Goal: Task Accomplishment & Management: Manage account settings

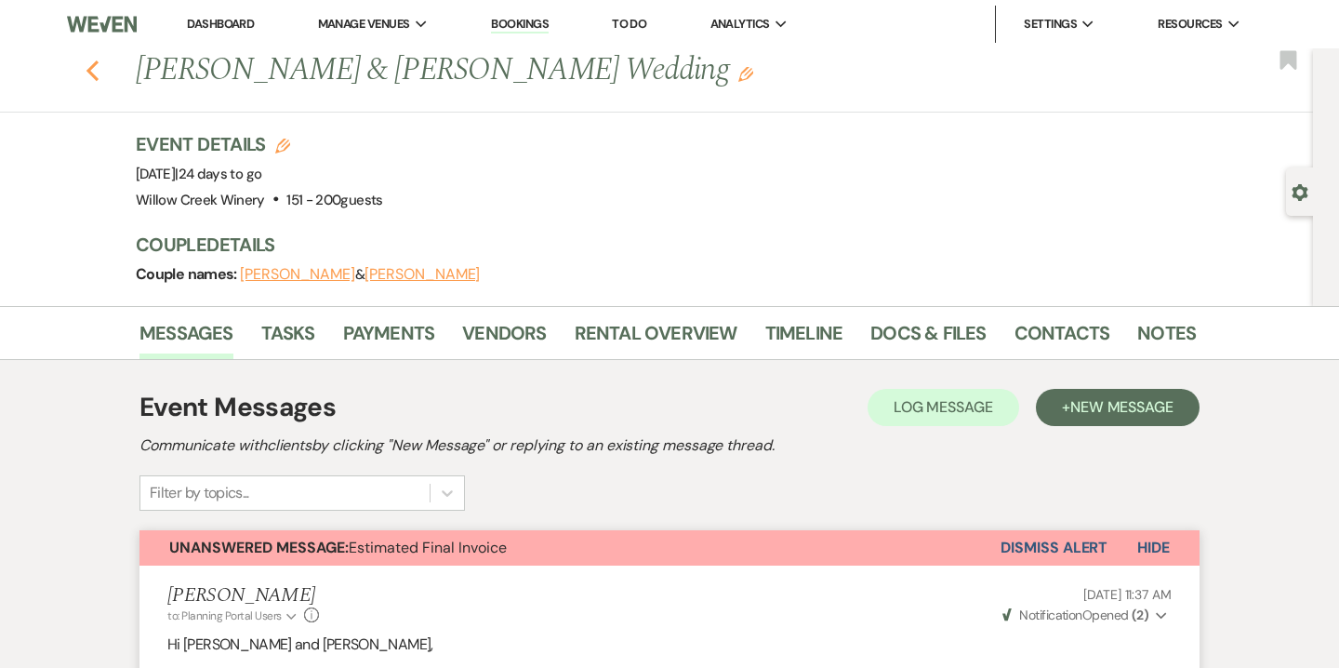
click at [92, 80] on icon "Previous" at bounding box center [93, 71] width 14 height 22
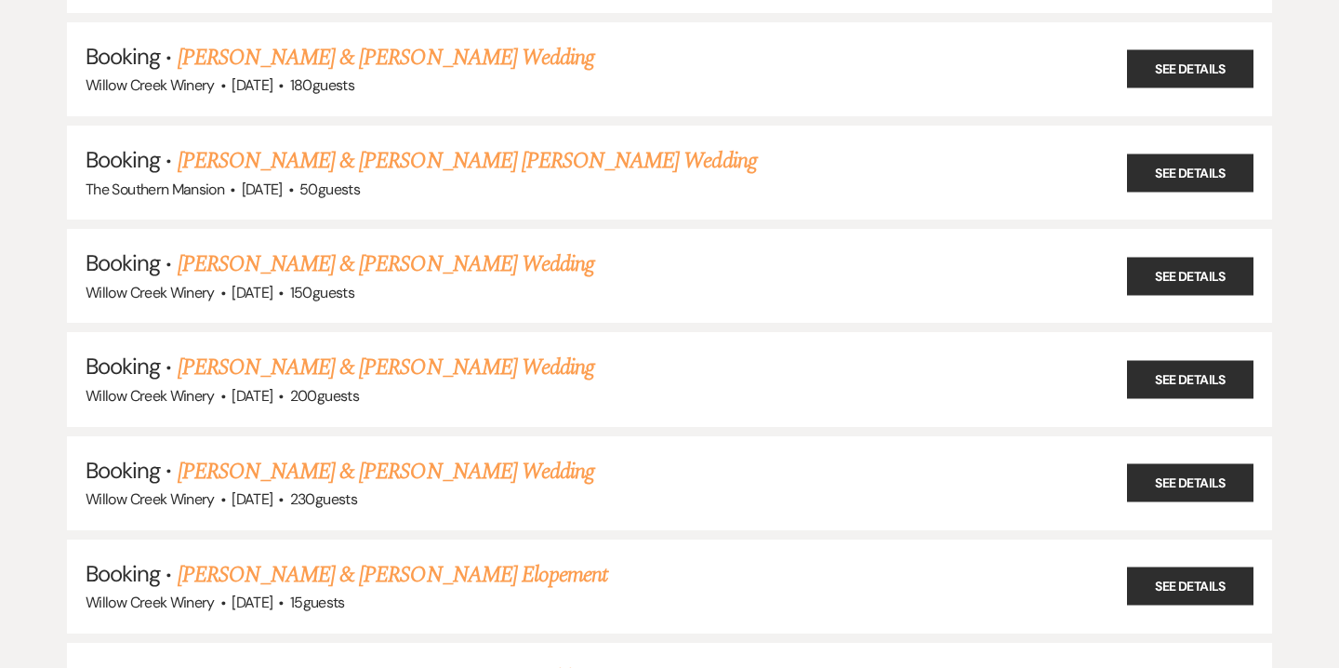
scroll to position [1970, 0]
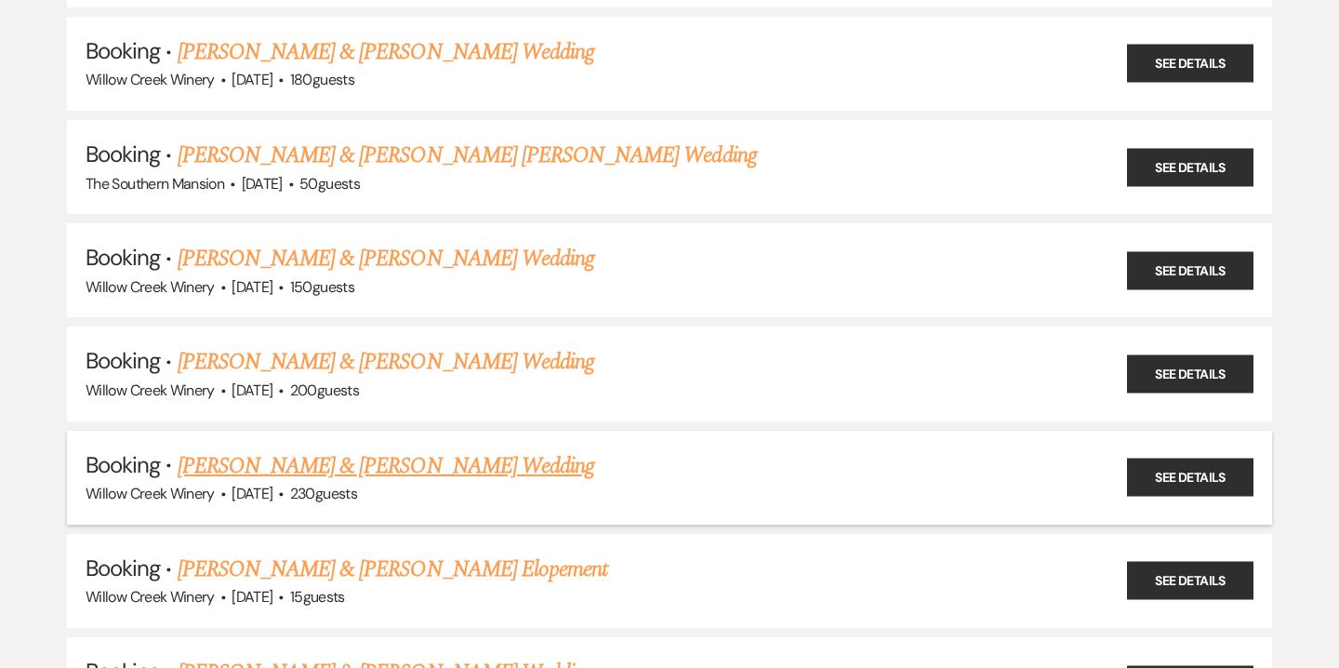
click at [351, 449] on link "[PERSON_NAME] & [PERSON_NAME] Wedding" at bounding box center [386, 465] width 417 height 33
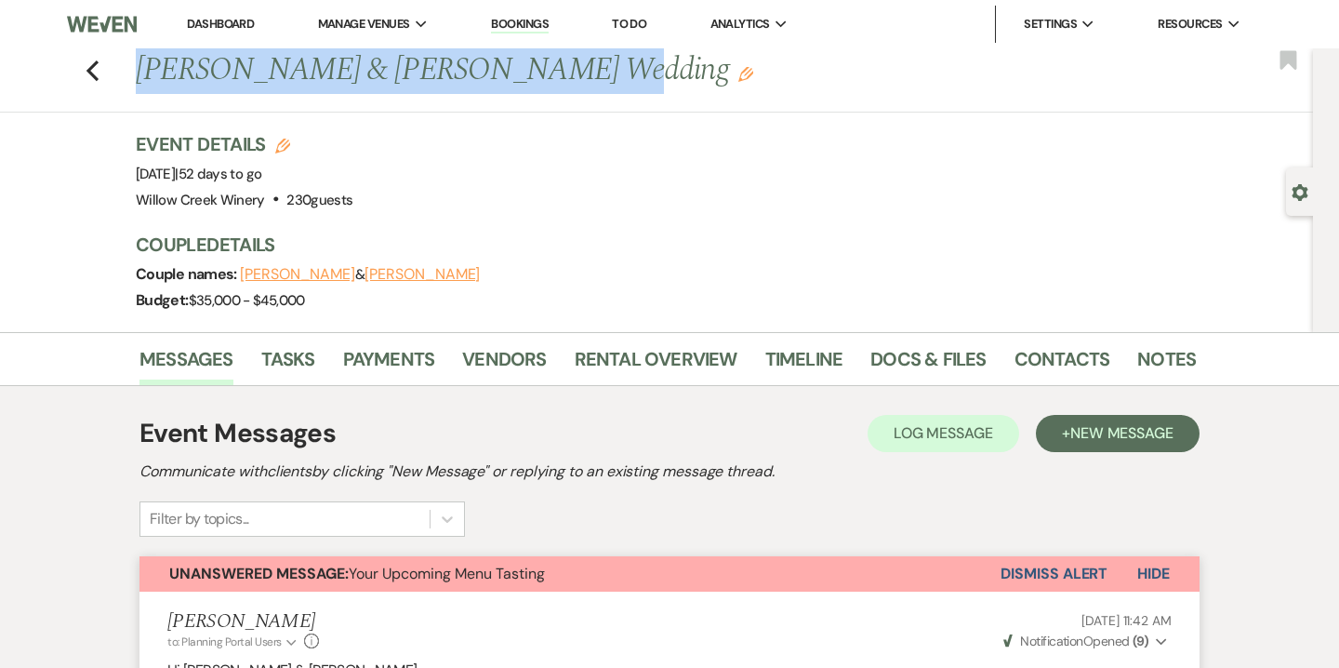
drag, startPoint x: 134, startPoint y: 71, endPoint x: 565, endPoint y: 81, distance: 431.6
click at [565, 81] on div "Previous [PERSON_NAME] & [PERSON_NAME] Wedding Edit" at bounding box center [656, 70] width 1060 height 45
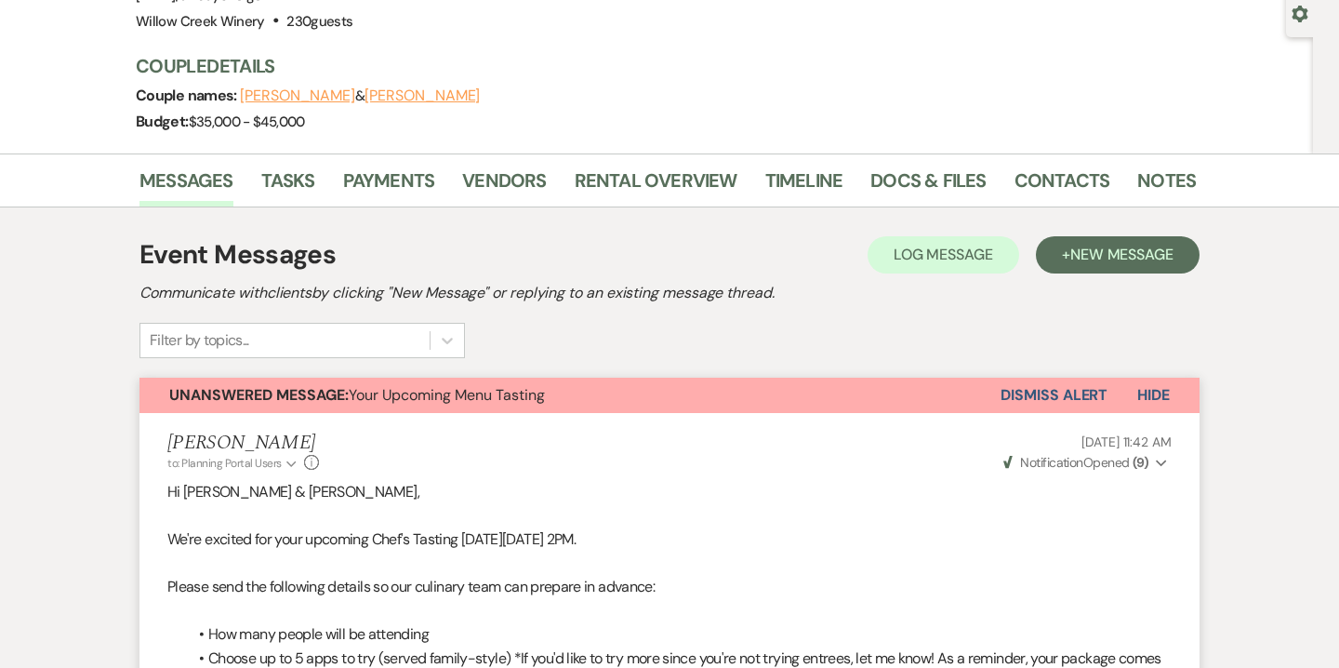
scroll to position [245, 0]
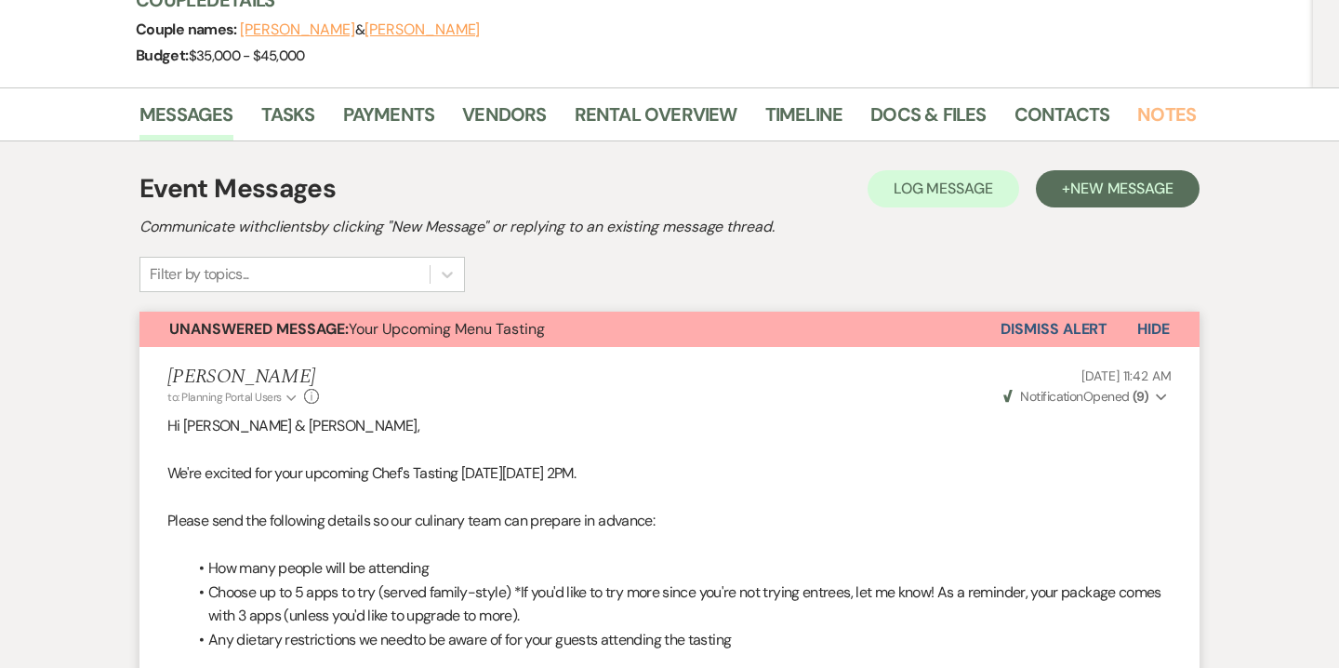
click at [1153, 115] on link "Notes" at bounding box center [1166, 119] width 59 height 41
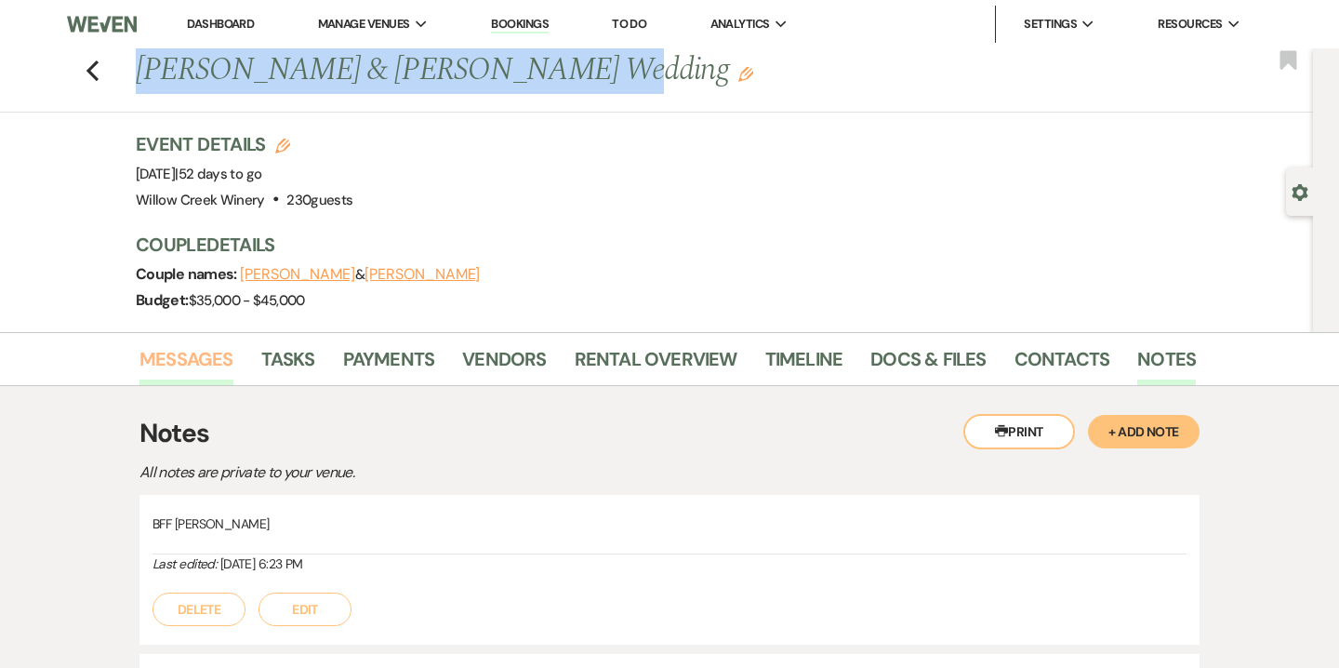
click at [168, 357] on link "Messages" at bounding box center [186, 364] width 94 height 41
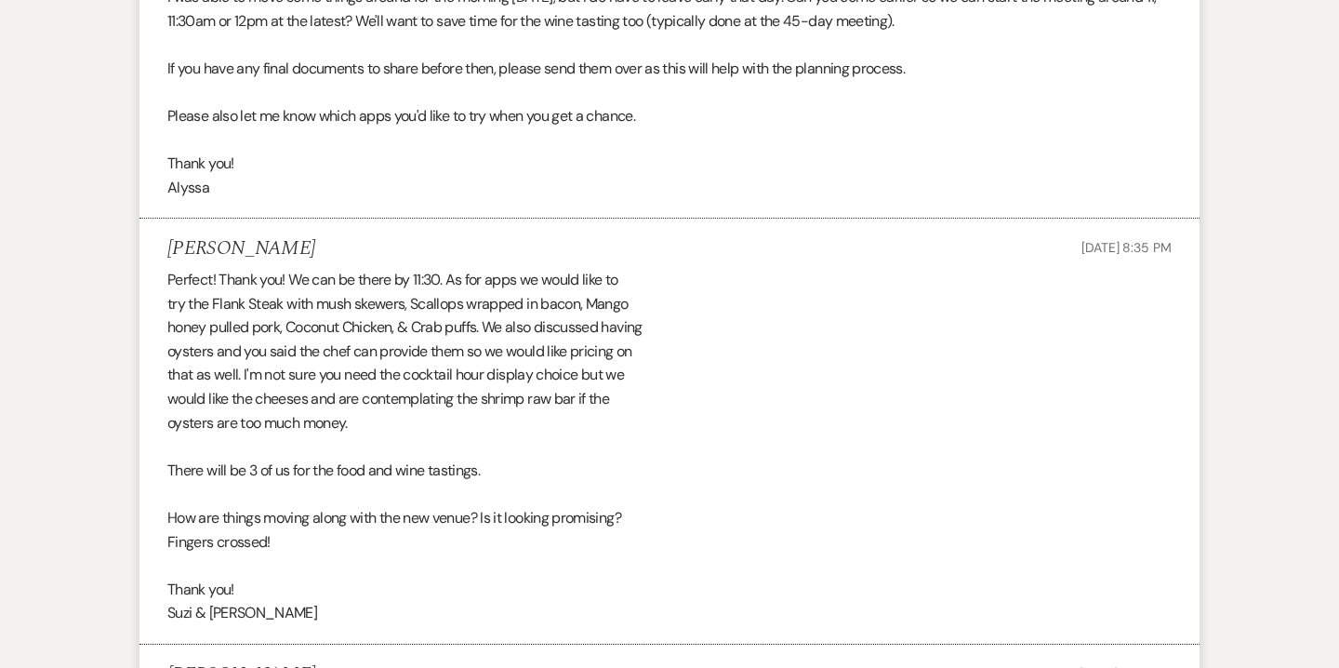
scroll to position [1872, 0]
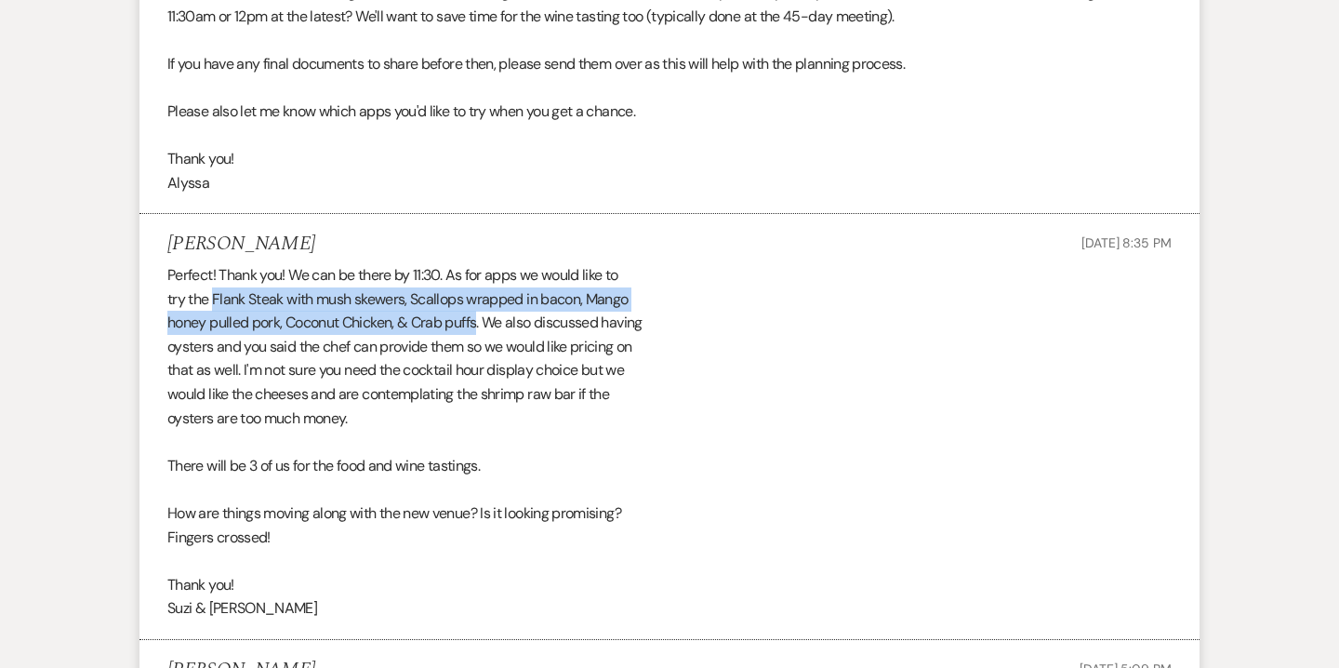
drag, startPoint x: 214, startPoint y: 299, endPoint x: 483, endPoint y: 313, distance: 269.1
click at [483, 313] on div "Perfect! Thank you! We can be there by 11:30. As for apps we would like to try …" at bounding box center [669, 441] width 1004 height 357
copy div "Flank Steak with mush skewers, Scallops wrapped in bacon, Mango honey pulled po…"
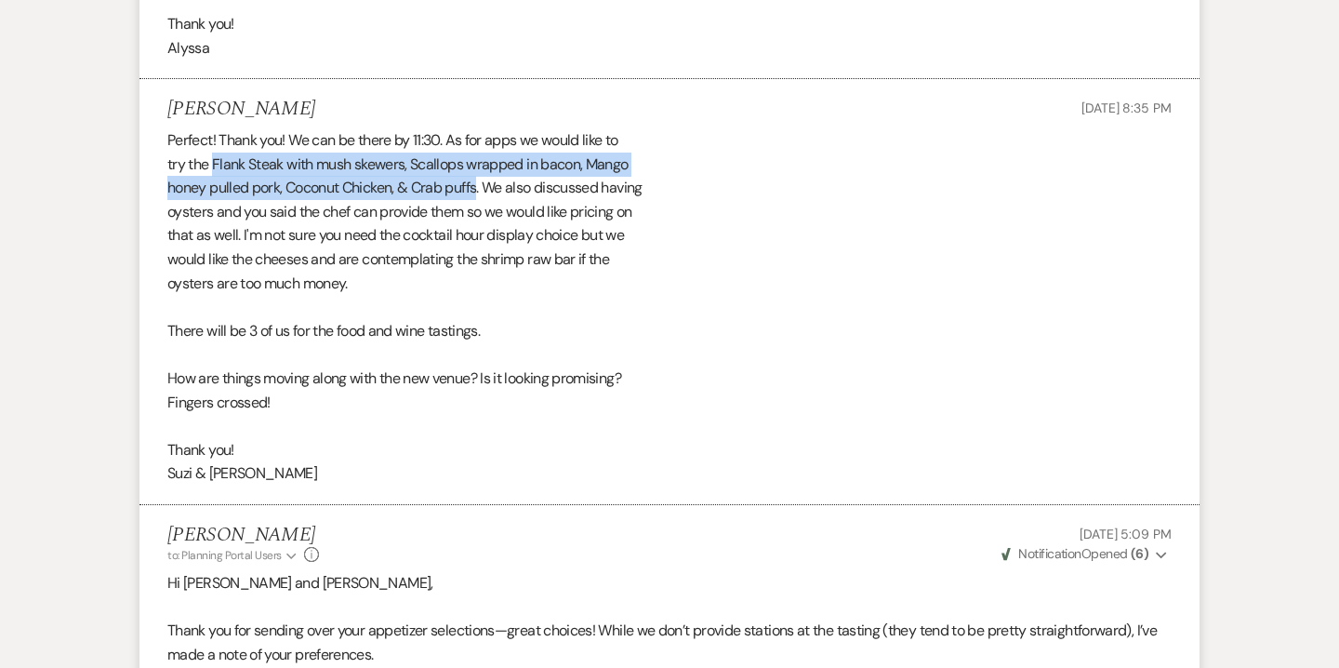
scroll to position [1954, 0]
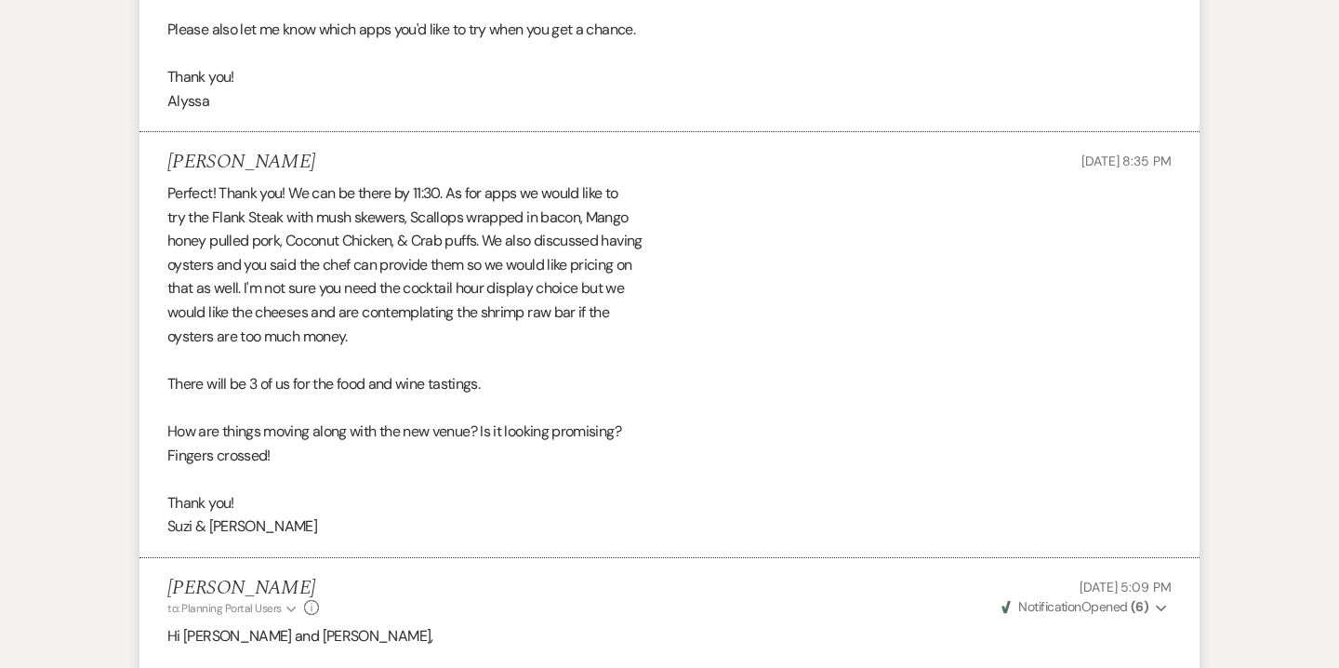
click at [521, 352] on div "Perfect! Thank you! We can be there by 11:30. As for apps we would like to try …" at bounding box center [669, 359] width 1004 height 357
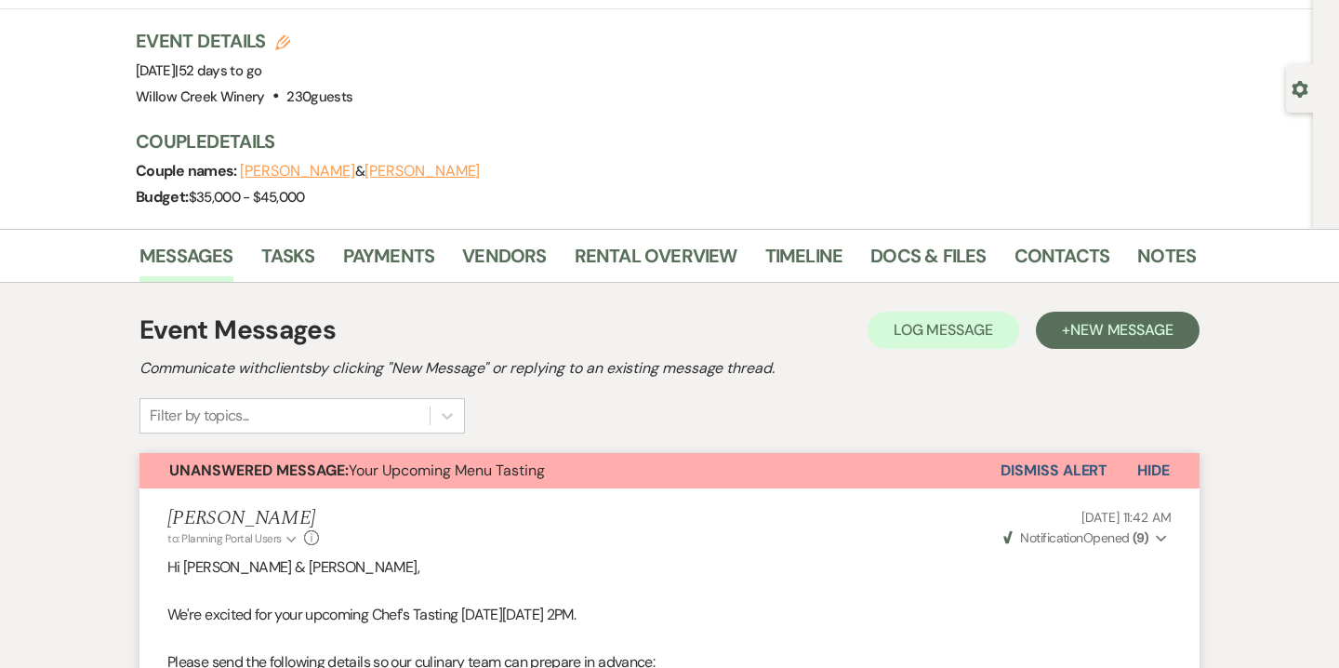
scroll to position [141, 0]
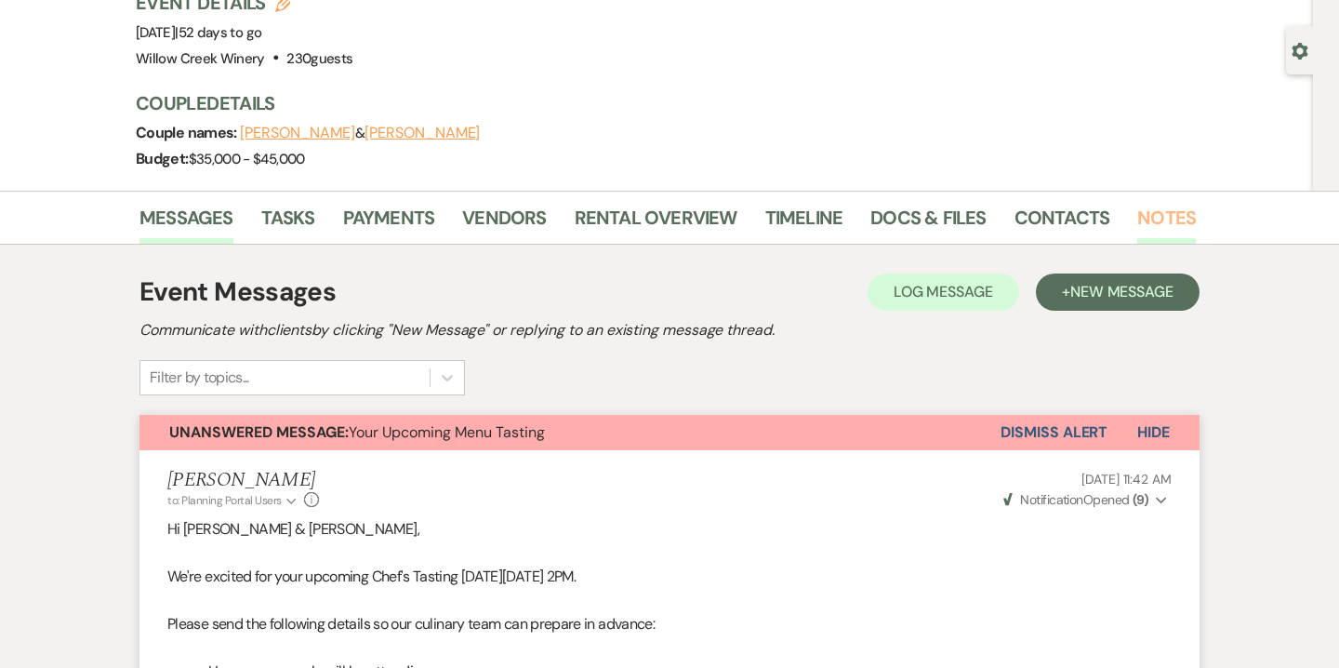
click at [1181, 222] on link "Notes" at bounding box center [1166, 223] width 59 height 41
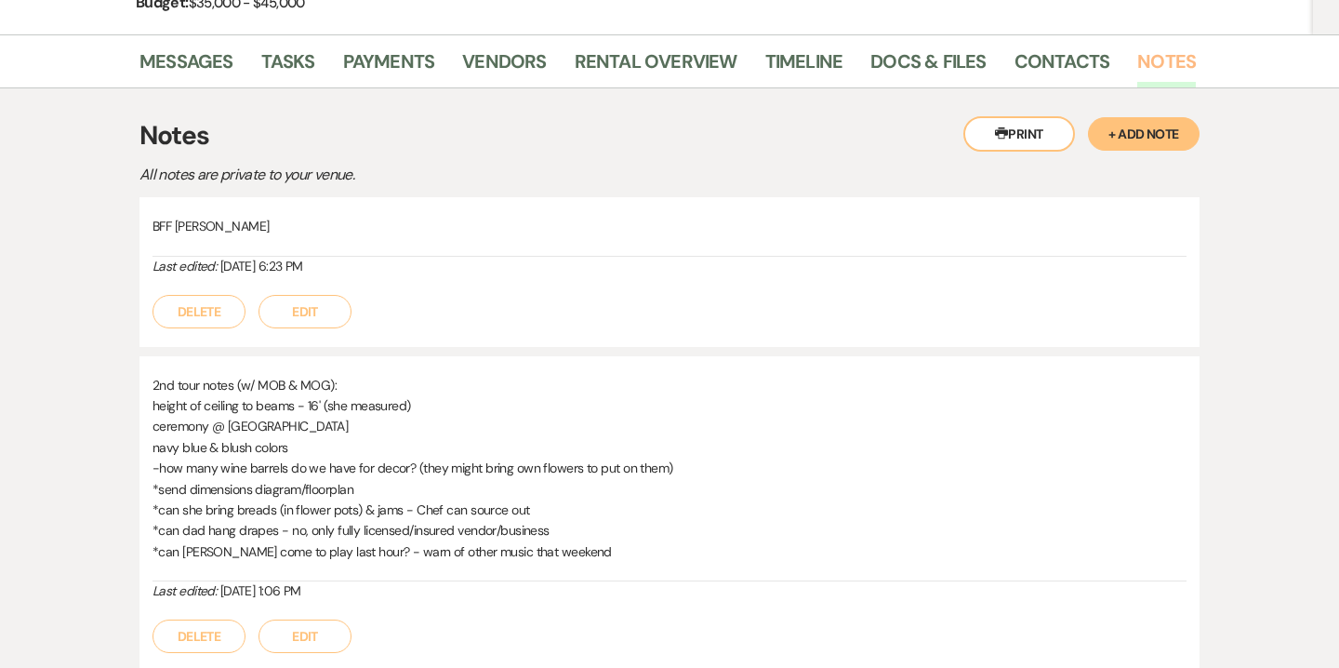
scroll to position [299, 0]
click at [213, 53] on link "Messages" at bounding box center [186, 65] width 94 height 41
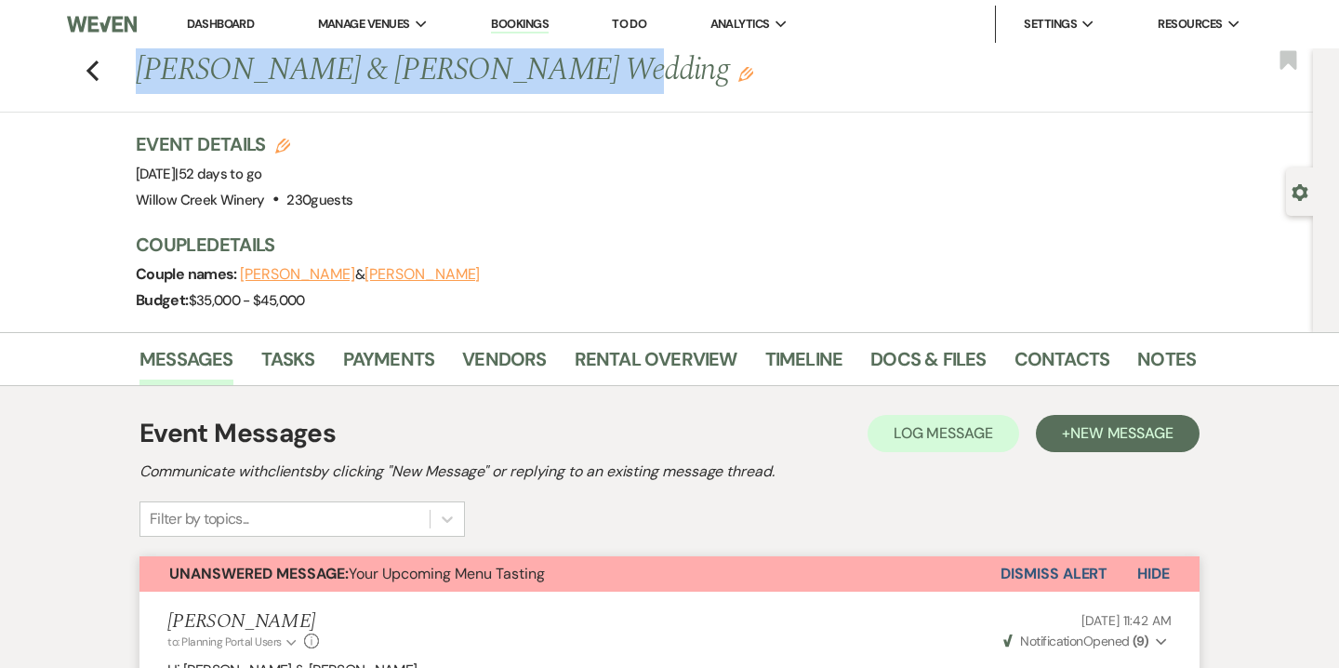
drag, startPoint x: 135, startPoint y: 69, endPoint x: 538, endPoint y: 69, distance: 403.6
click at [538, 69] on h1 "[PERSON_NAME] & [PERSON_NAME] Wedding Edit" at bounding box center [552, 70] width 833 height 45
copy h1 "[PERSON_NAME] & [PERSON_NAME] Wedding"
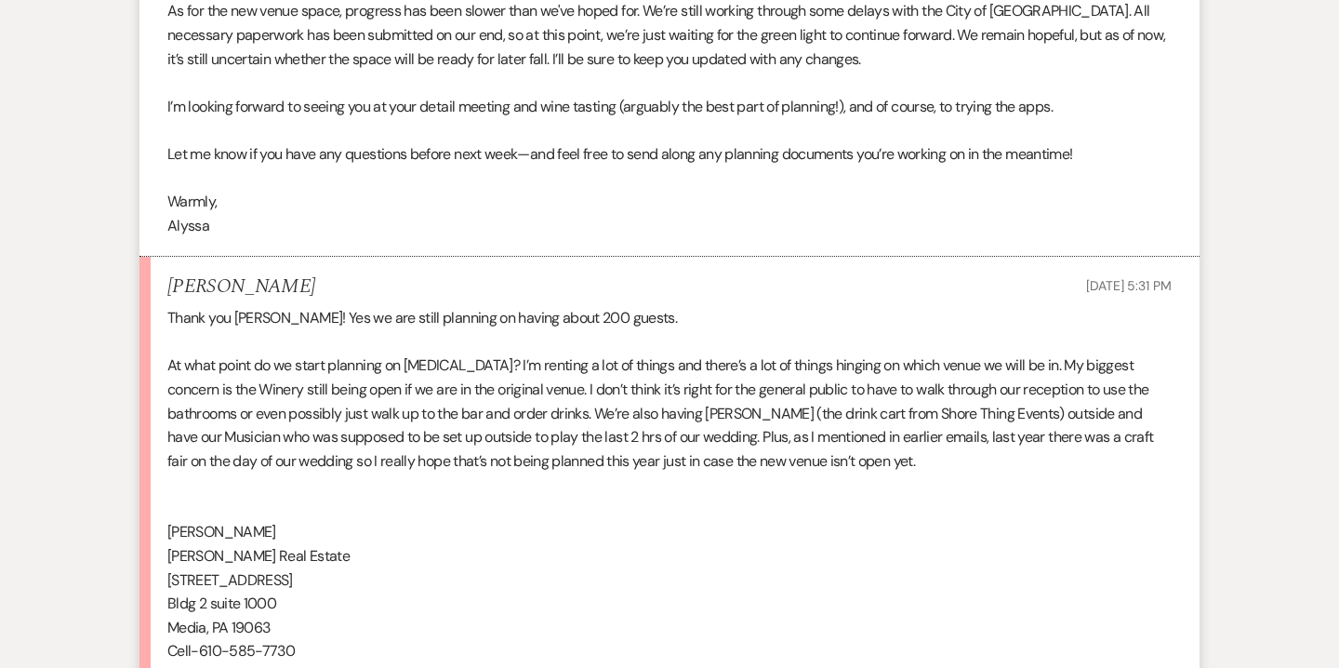
scroll to position [2746, 0]
